Goal: Task Accomplishment & Management: Complete application form

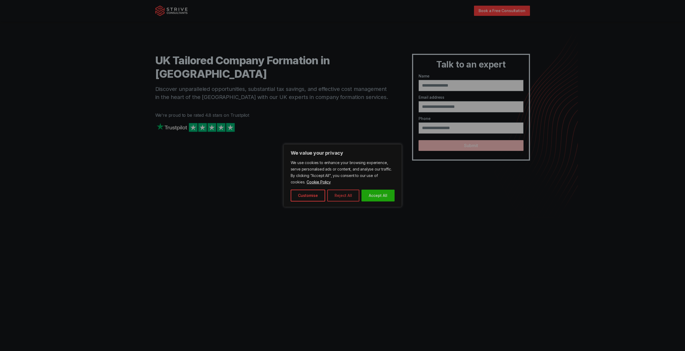
click at [334, 196] on button "Reject All" at bounding box center [343, 196] width 32 height 12
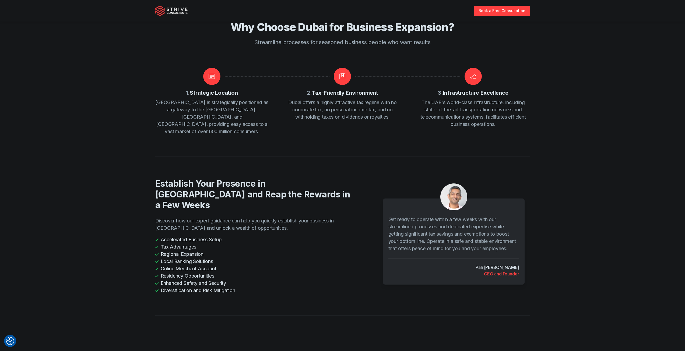
scroll to position [1154, 0]
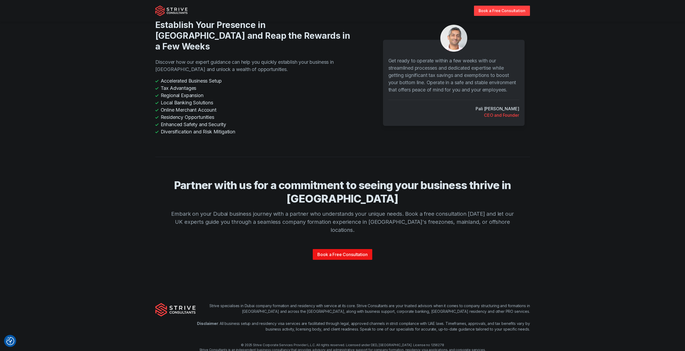
click at [341, 249] on link "Book a Free Consultation" at bounding box center [342, 254] width 59 height 11
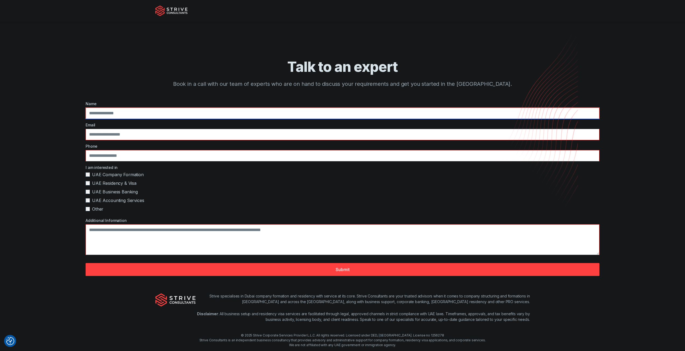
click at [166, 114] on input "text" at bounding box center [343, 113] width 514 height 11
type input "**********"
click at [105, 232] on textarea "Additional Information" at bounding box center [343, 239] width 514 height 31
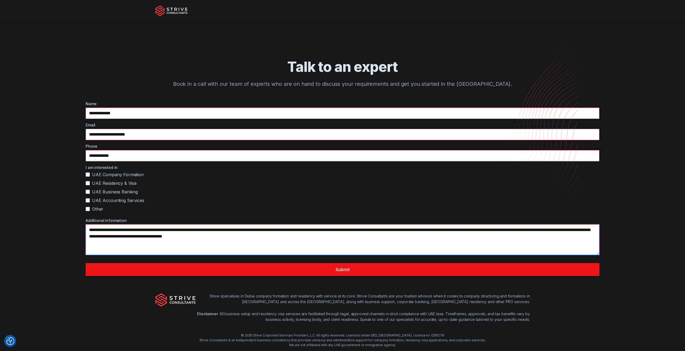
type textarea "**********"
click at [385, 264] on button "Submit" at bounding box center [343, 269] width 514 height 13
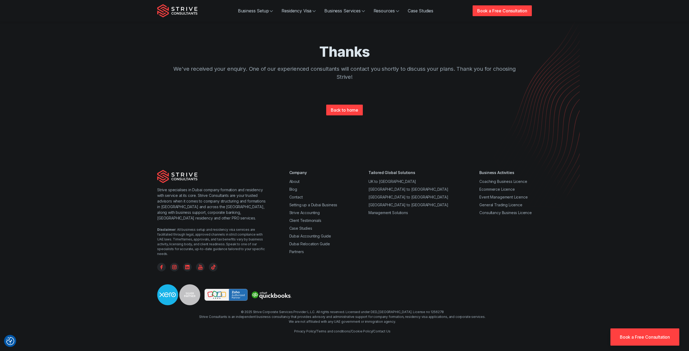
click at [186, 8] on img "Strive Consultants" at bounding box center [177, 10] width 40 height 13
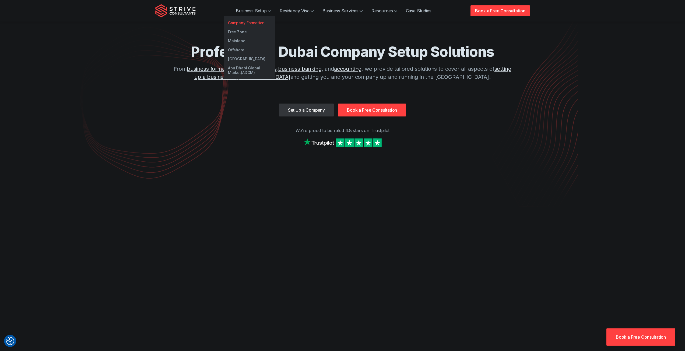
click at [255, 22] on link "Company Formation" at bounding box center [250, 22] width 52 height 9
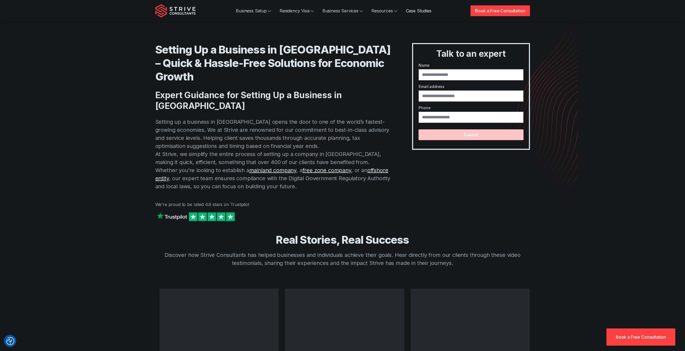
click at [426, 12] on link "Case Studies" at bounding box center [418, 10] width 34 height 11
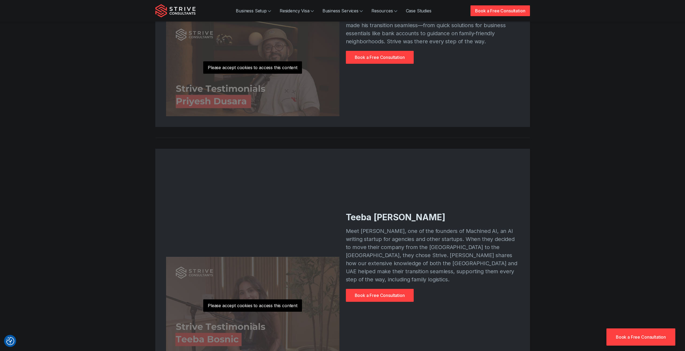
scroll to position [1291, 0]
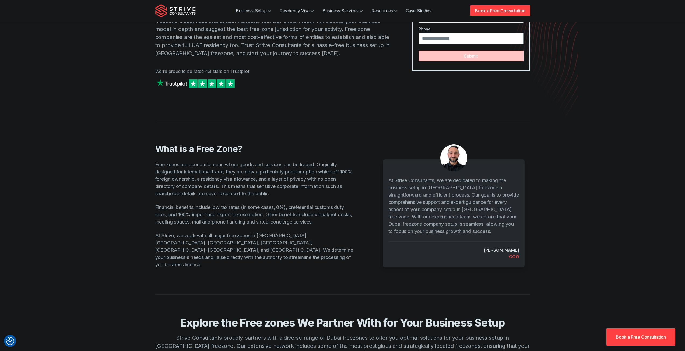
scroll to position [135, 0]
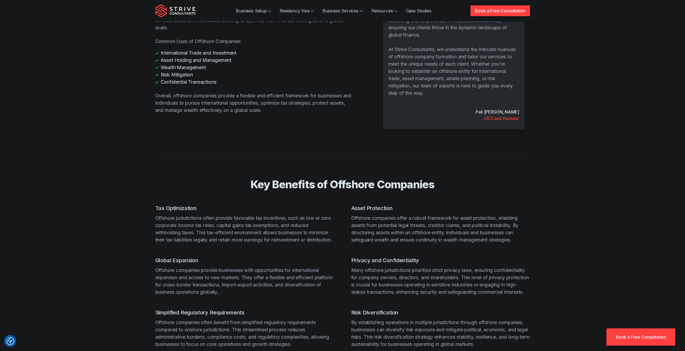
scroll to position [296, 0]
